Goal: Use online tool/utility: Utilize a website feature to perform a specific function

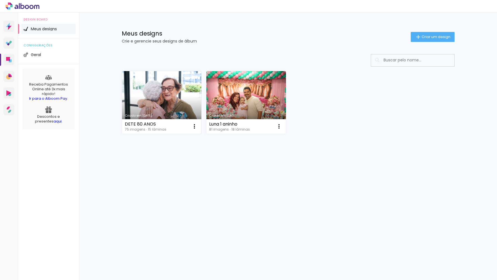
click at [165, 95] on link "Criado em [DATE]" at bounding box center [162, 102] width 80 height 63
